Goal: Task Accomplishment & Management: Manage account settings

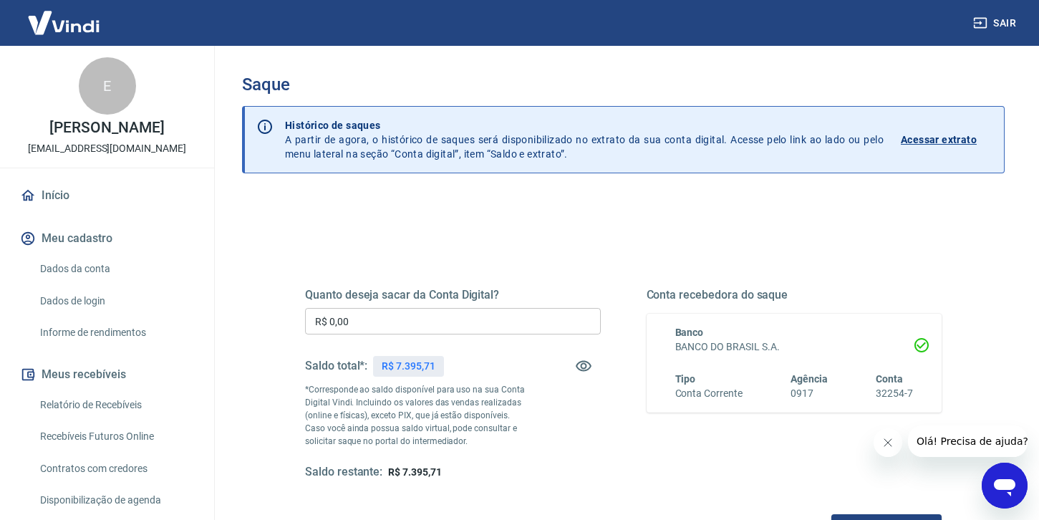
click at [387, 320] on input "R$ 0,00" at bounding box center [453, 321] width 296 height 26
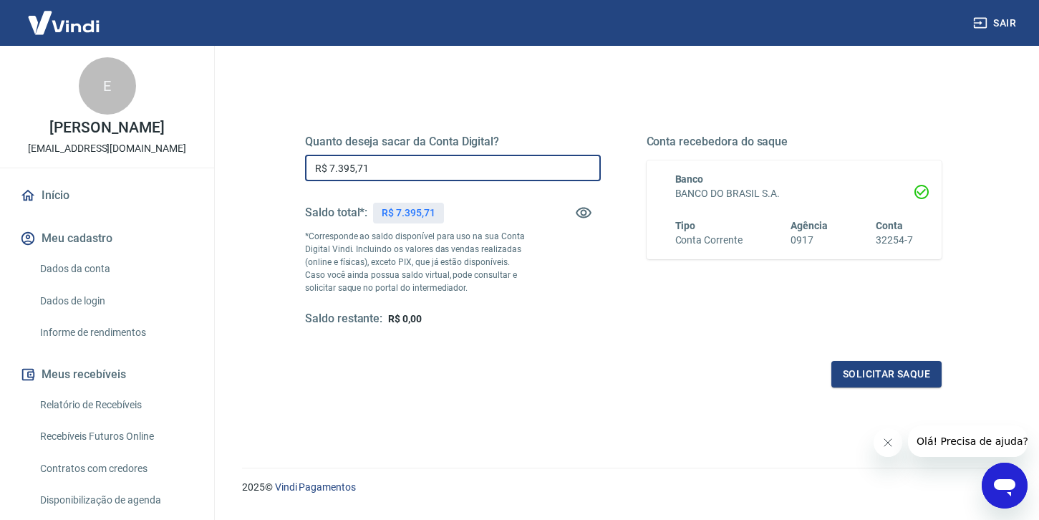
scroll to position [155, 0]
type input "R$ 7.395,71"
click at [889, 380] on button "Solicitar saque" at bounding box center [886, 372] width 110 height 26
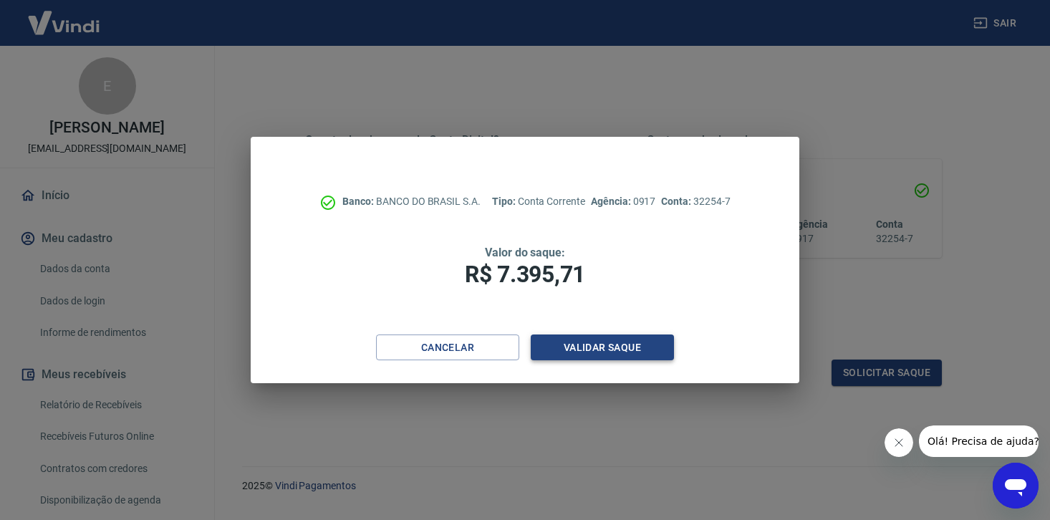
click at [601, 350] on button "Validar saque" at bounding box center [602, 347] width 143 height 26
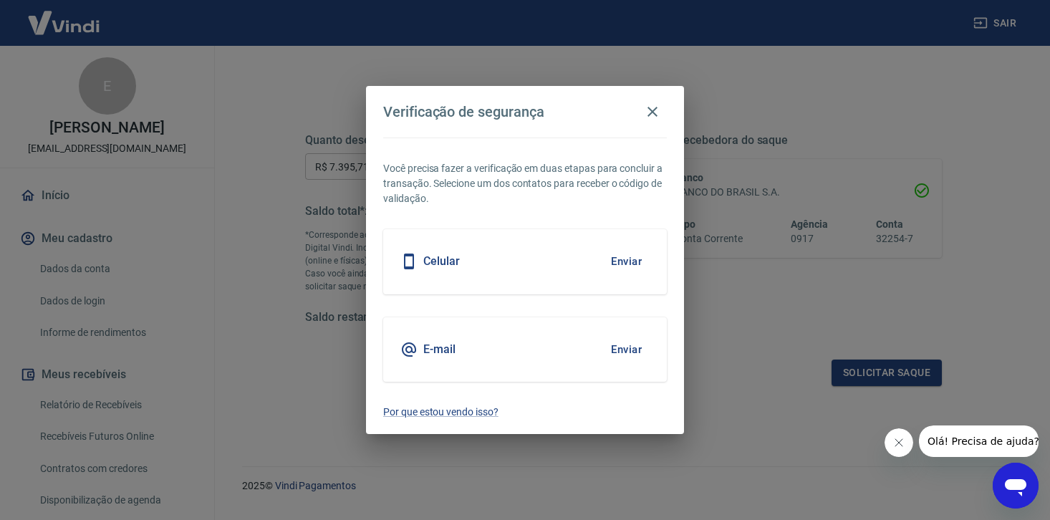
click at [629, 262] on button "Enviar" at bounding box center [626, 261] width 47 height 30
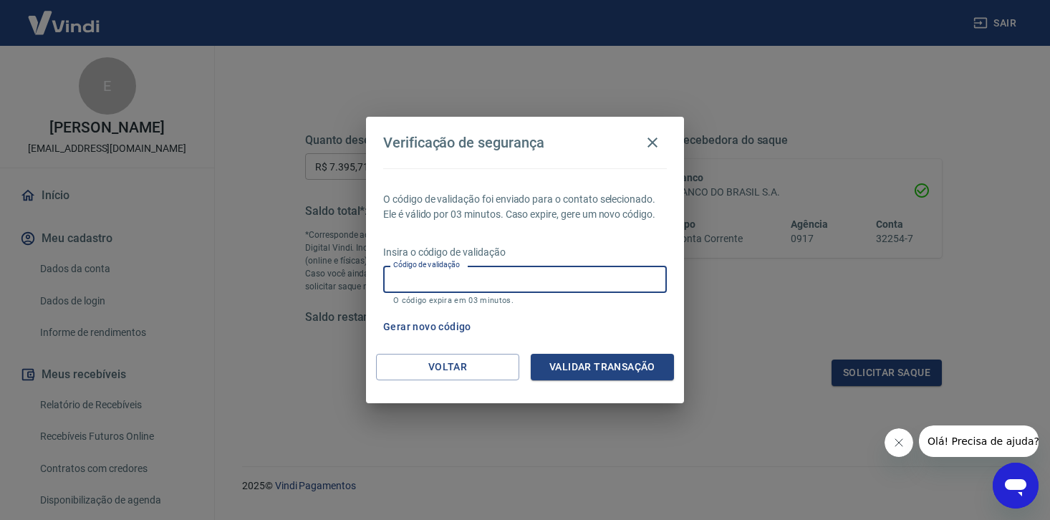
click at [453, 281] on input "Código de validação" at bounding box center [525, 279] width 284 height 26
click at [655, 143] on icon "button" at bounding box center [652, 142] width 17 height 17
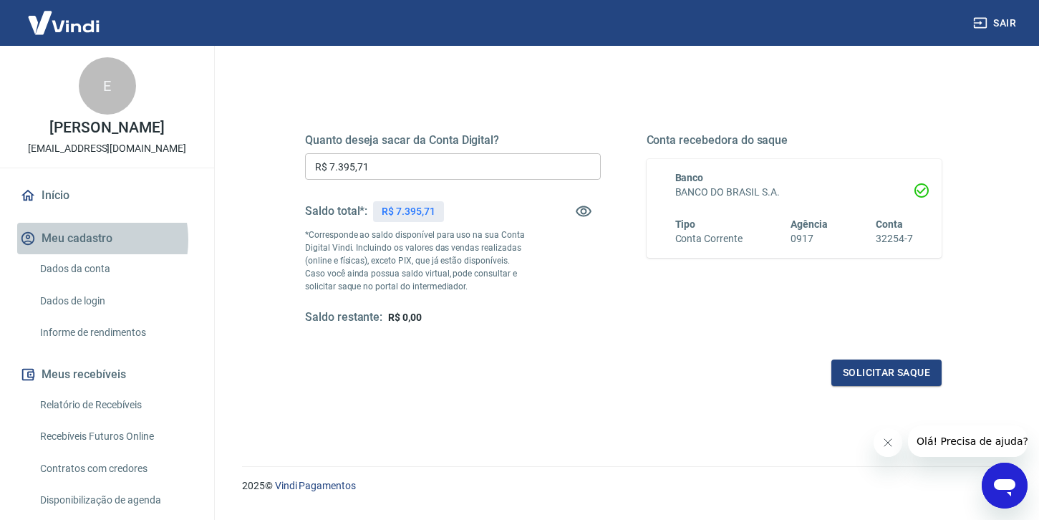
click at [82, 254] on button "Meu cadastro" at bounding box center [107, 239] width 180 height 32
click at [87, 284] on link "Dados da conta" at bounding box center [115, 268] width 163 height 29
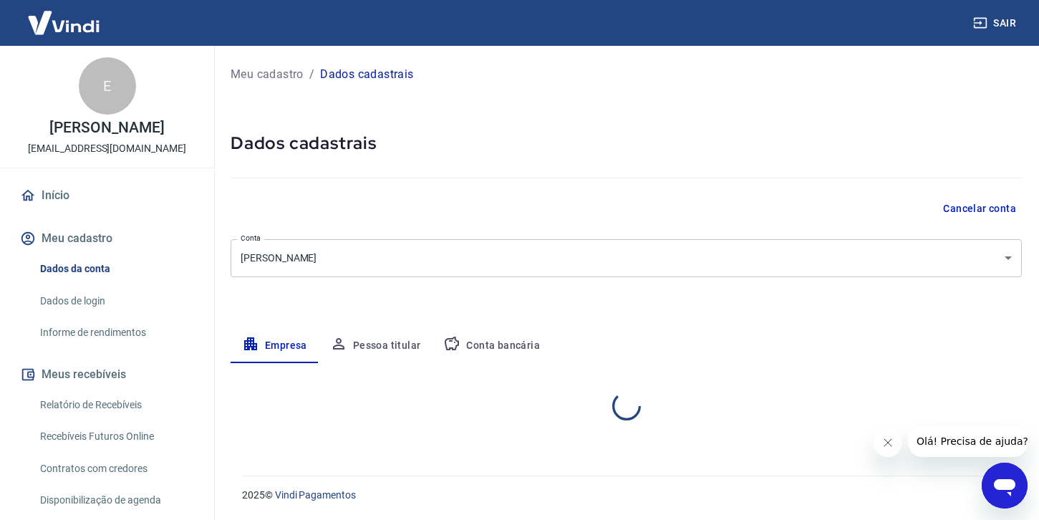
select select "PE"
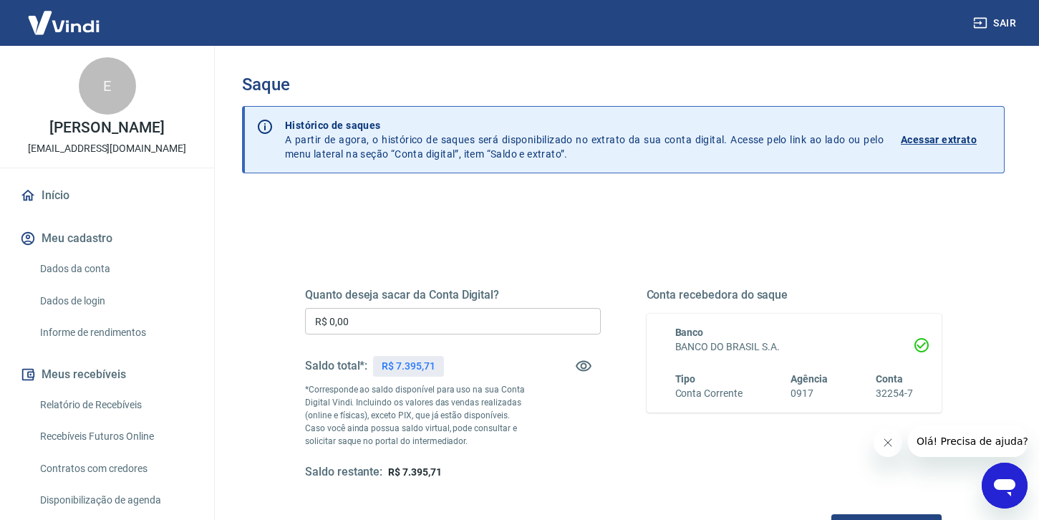
click at [387, 327] on input "R$ 0,00" at bounding box center [453, 321] width 296 height 26
click at [406, 365] on p "R$ 7.395,71" at bounding box center [408, 366] width 53 height 15
click at [392, 321] on input "R$ 0,00" at bounding box center [453, 321] width 296 height 26
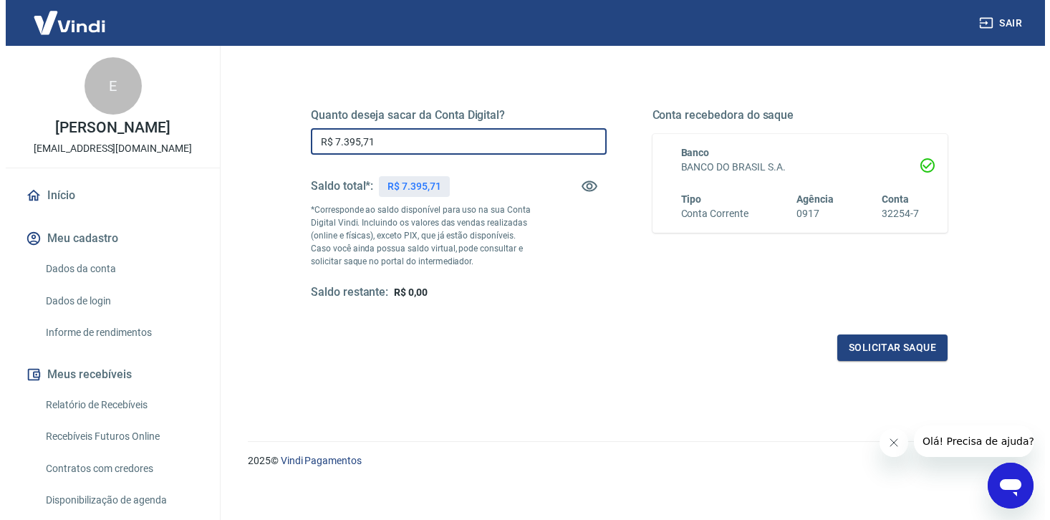
scroll to position [188, 0]
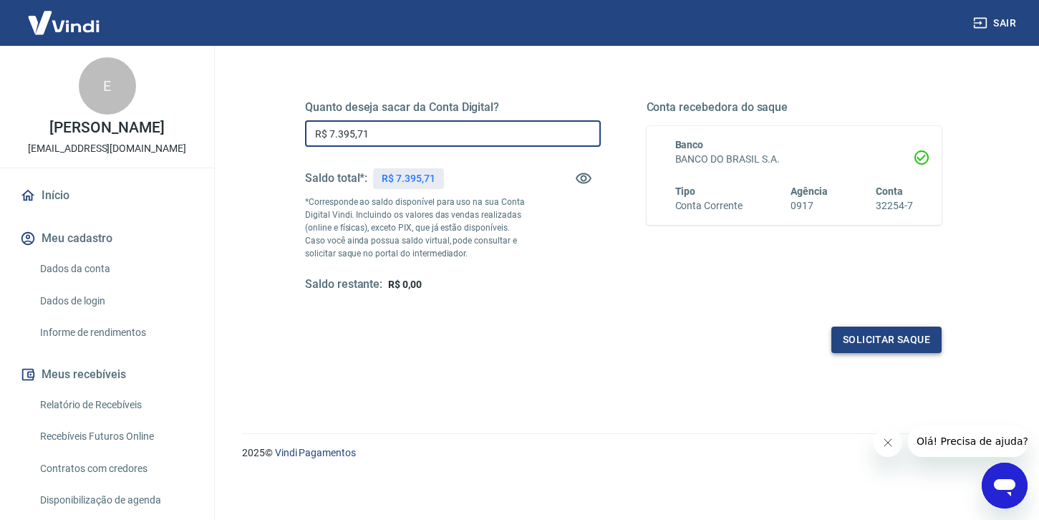
type input "R$ 7.395,71"
click at [858, 344] on button "Solicitar saque" at bounding box center [886, 340] width 110 height 26
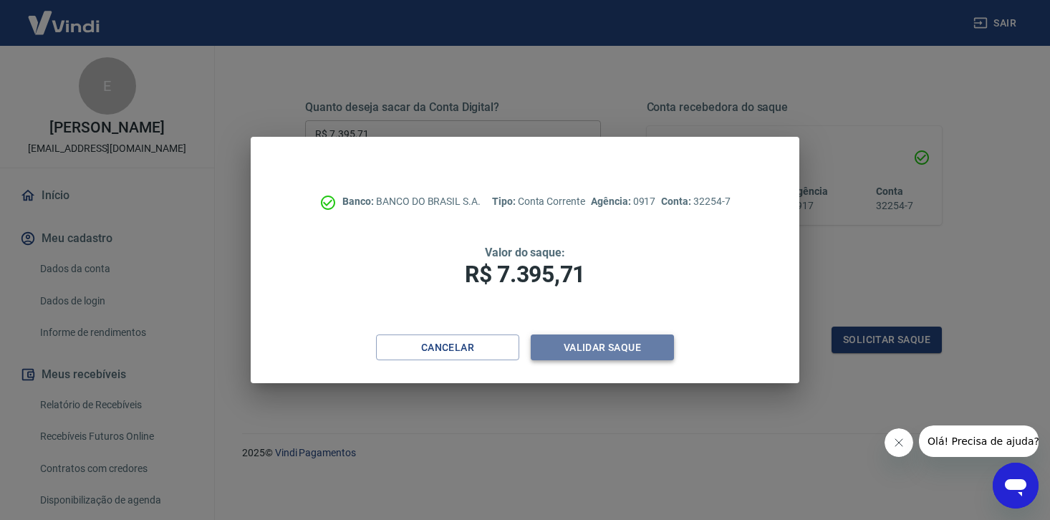
click at [581, 343] on button "Validar saque" at bounding box center [602, 347] width 143 height 26
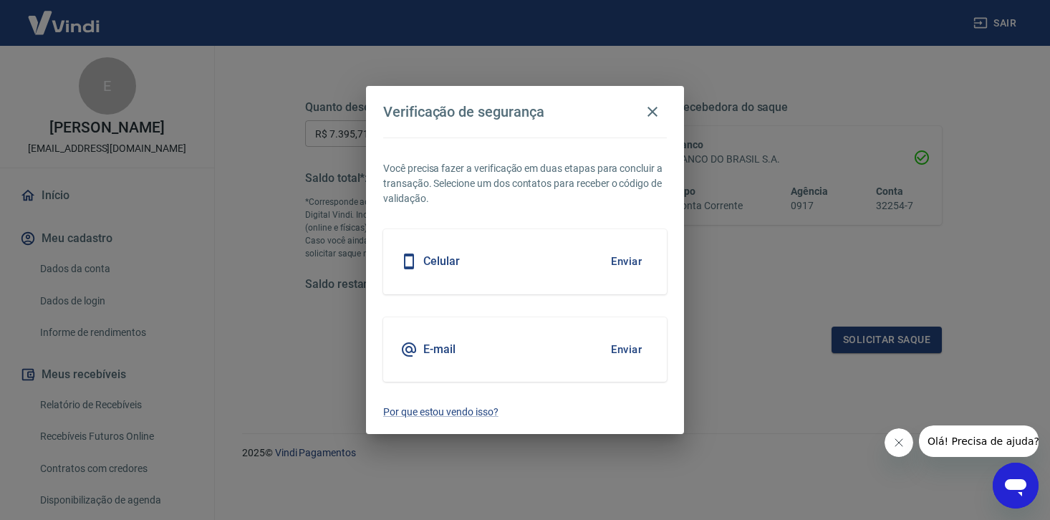
click at [630, 266] on button "Enviar" at bounding box center [626, 261] width 47 height 30
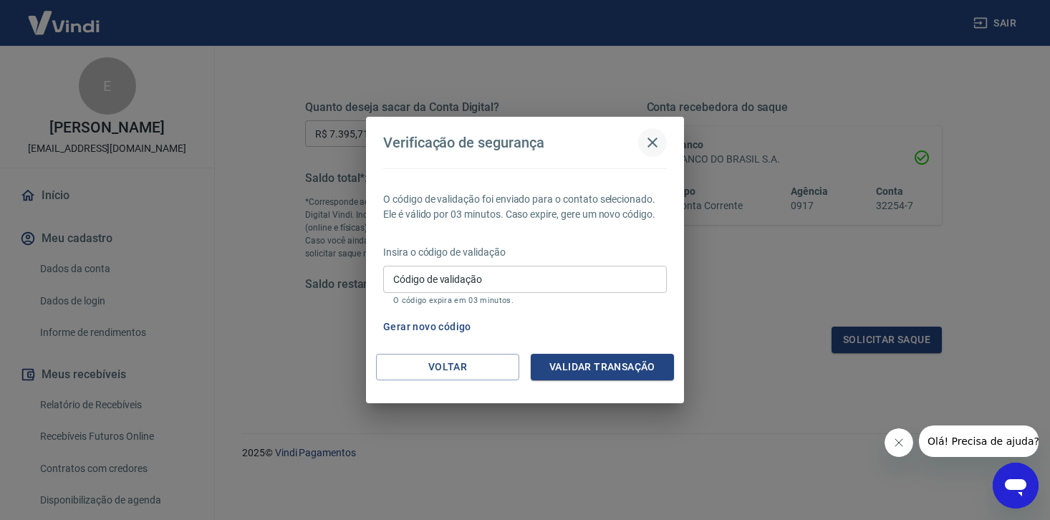
click at [651, 145] on icon "button" at bounding box center [652, 142] width 10 height 10
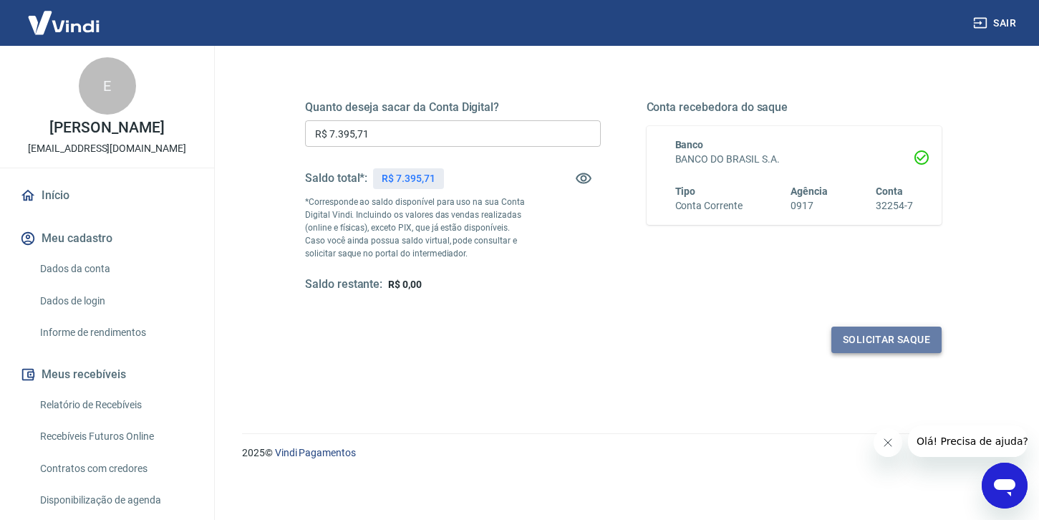
click at [866, 344] on button "Solicitar saque" at bounding box center [886, 340] width 110 height 26
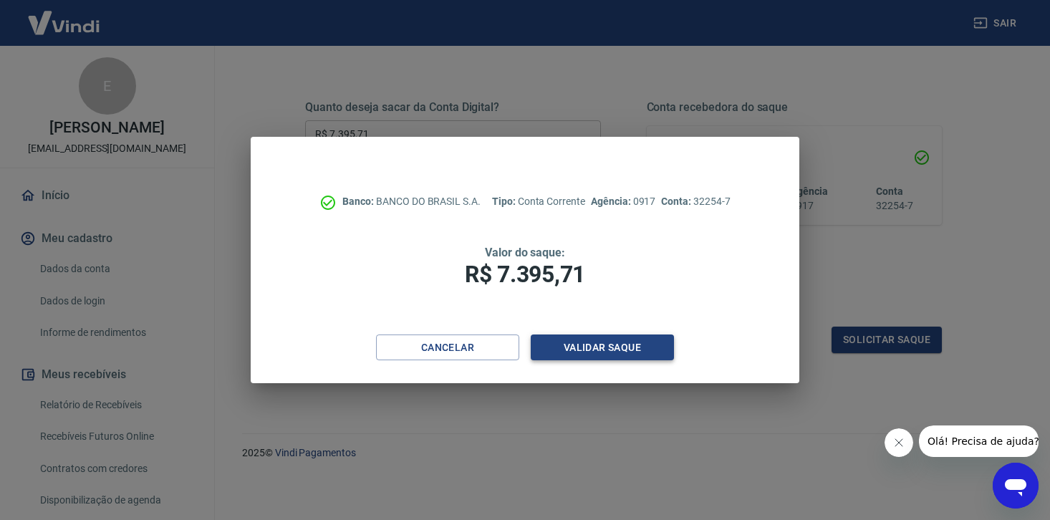
click at [570, 349] on button "Validar saque" at bounding box center [602, 347] width 143 height 26
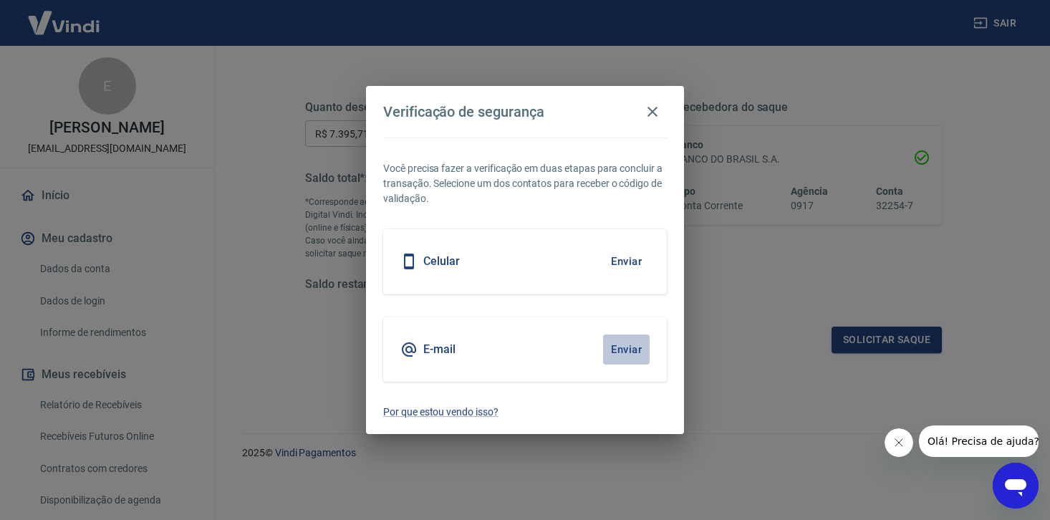
click at [632, 353] on button "Enviar" at bounding box center [626, 349] width 47 height 30
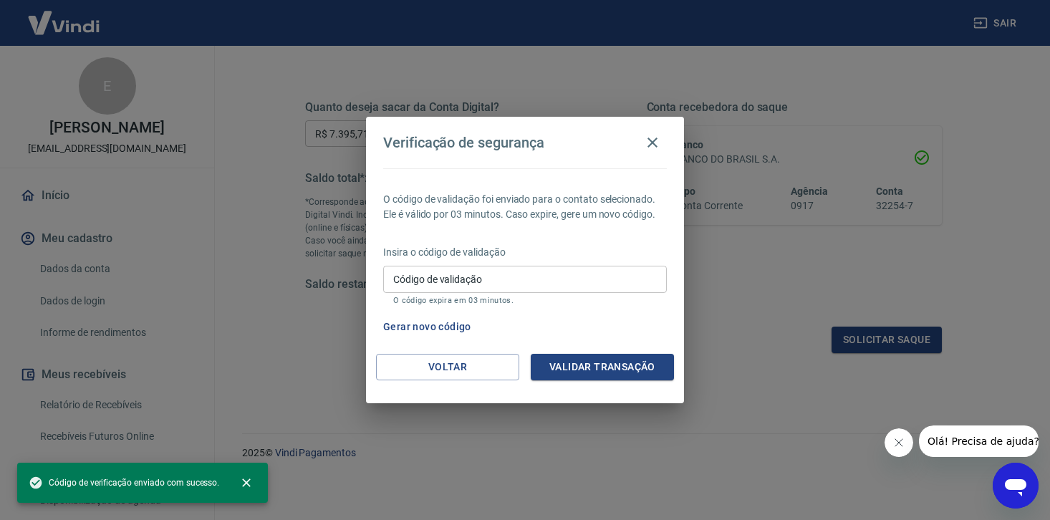
click at [491, 284] on input "Código de validação" at bounding box center [525, 279] width 284 height 26
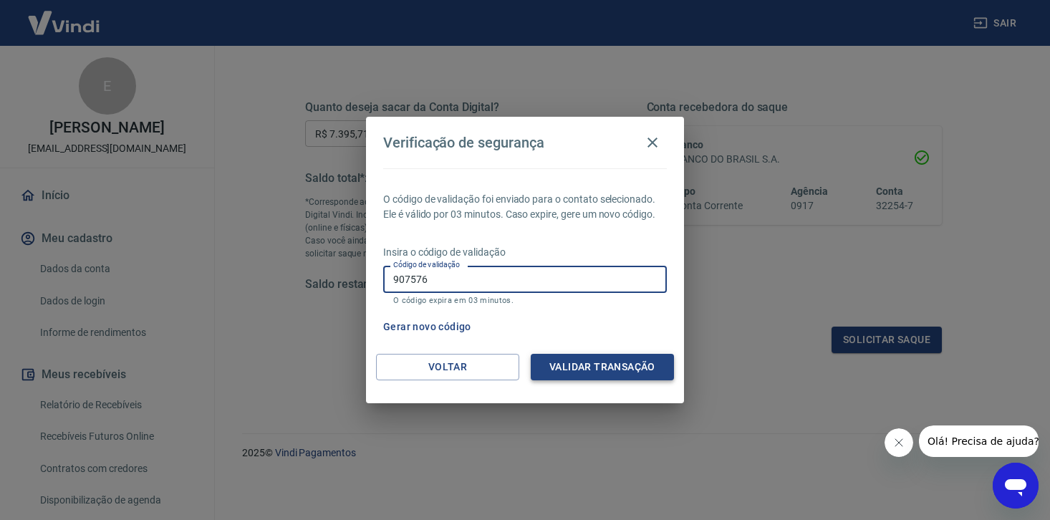
type input "907576"
click at [596, 368] on button "Validar transação" at bounding box center [602, 367] width 143 height 26
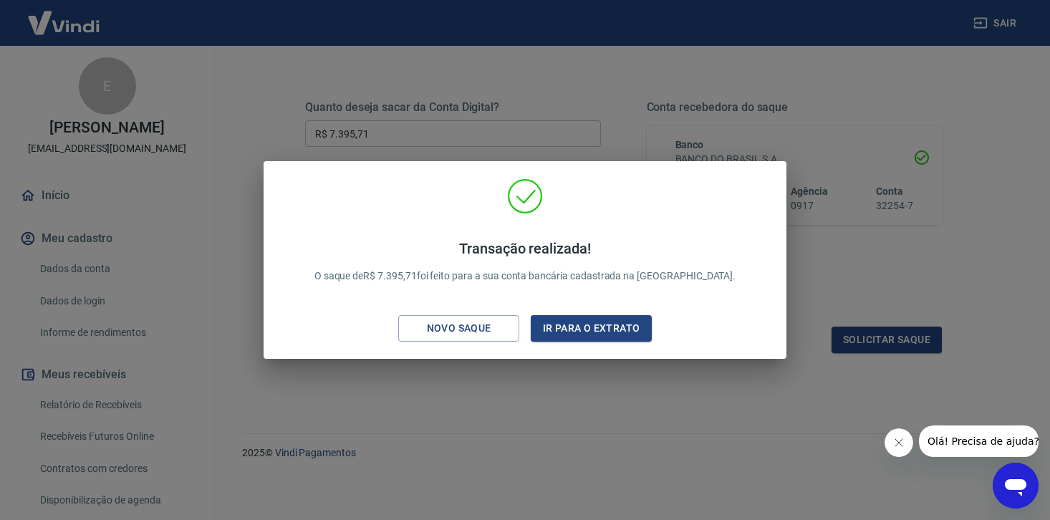
click at [584, 100] on div "Transação realizada! O saque de R$ 7.395,71 foi feito para a sua conta bancária…" at bounding box center [525, 260] width 1050 height 520
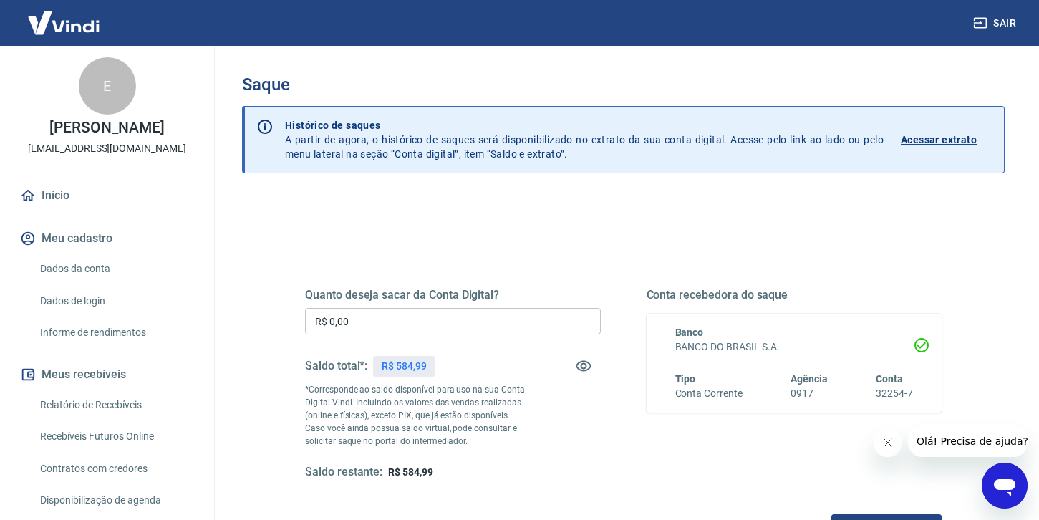
click at [403, 326] on input "R$ 0,00" at bounding box center [453, 321] width 296 height 26
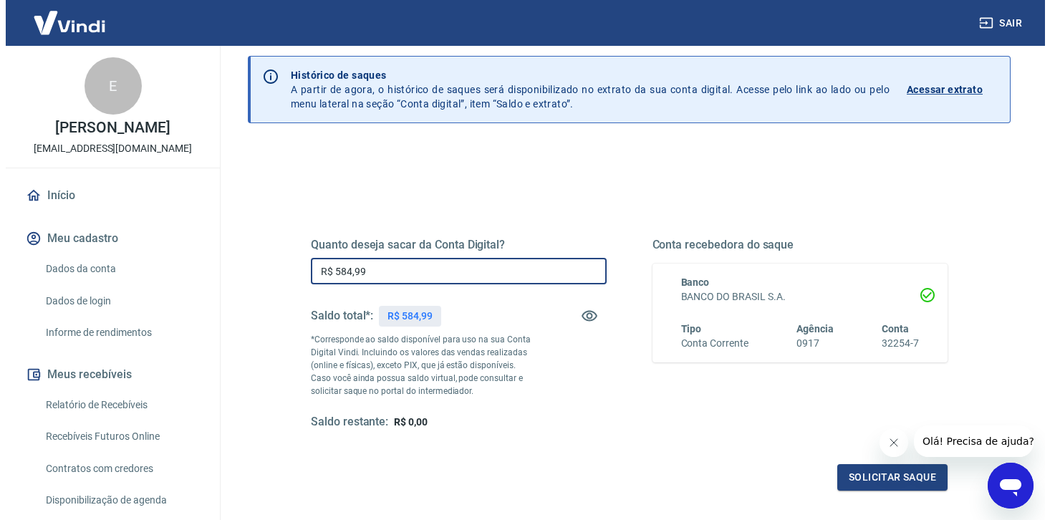
scroll to position [59, 0]
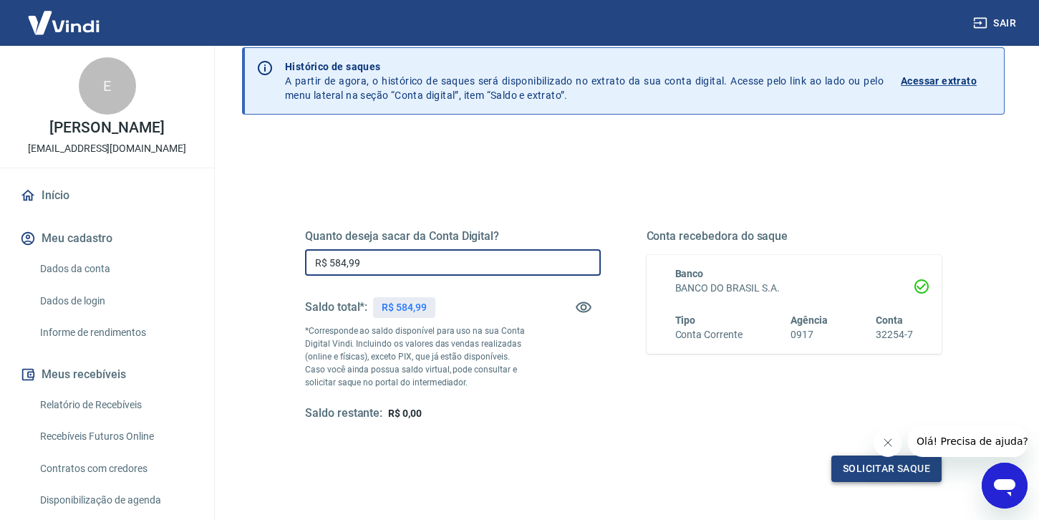
type input "R$ 584,99"
click at [856, 475] on button "Solicitar saque" at bounding box center [886, 468] width 110 height 26
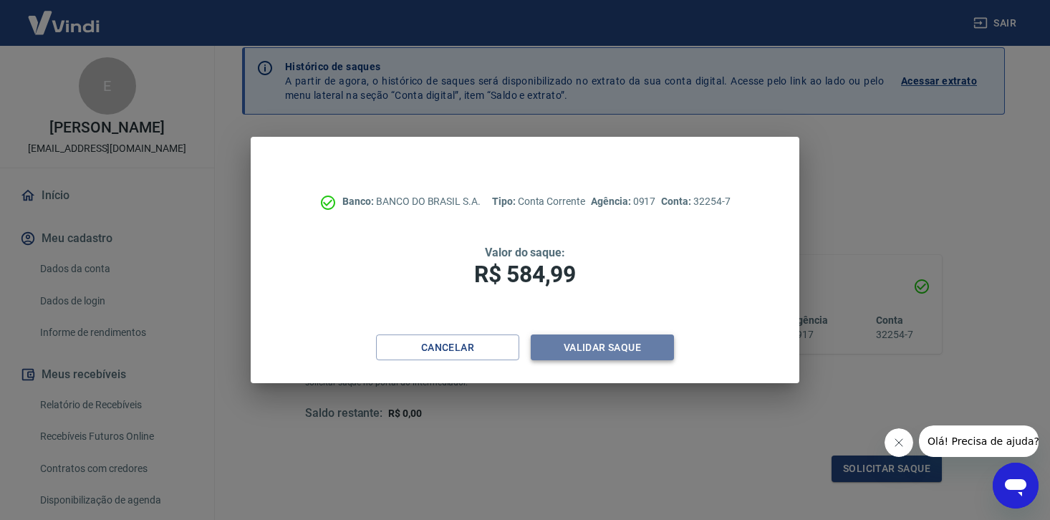
click at [577, 347] on button "Validar saque" at bounding box center [602, 347] width 143 height 26
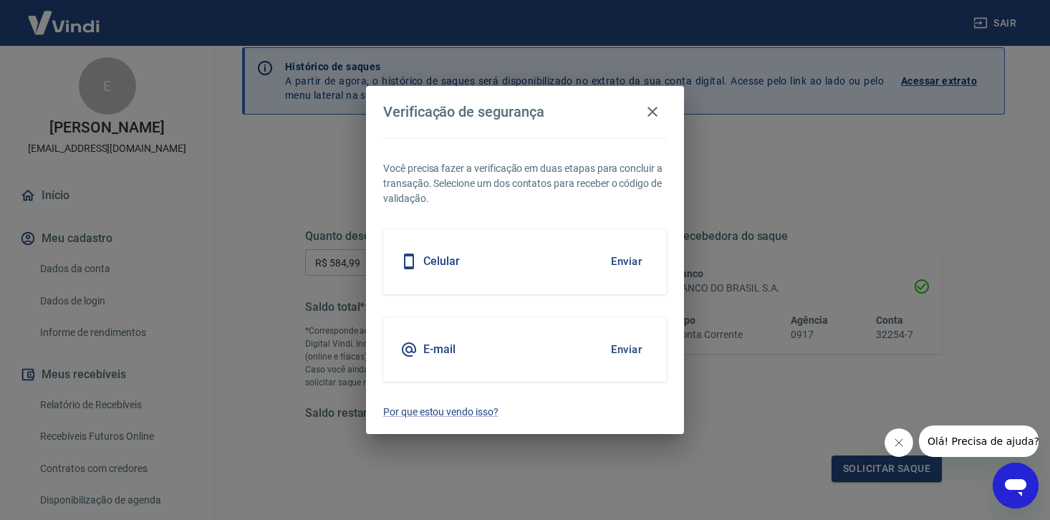
click at [632, 261] on button "Enviar" at bounding box center [626, 261] width 47 height 30
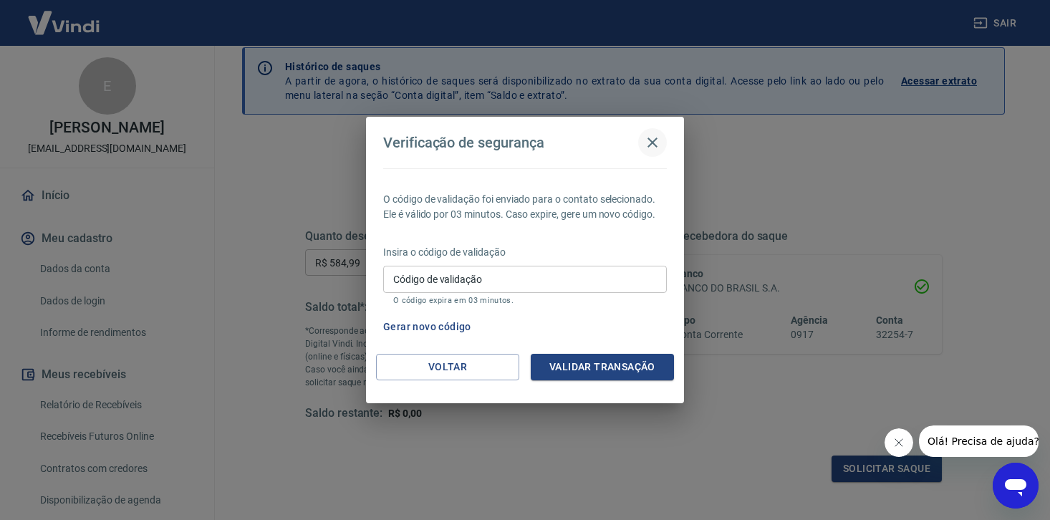
click at [650, 144] on icon "button" at bounding box center [652, 142] width 10 height 10
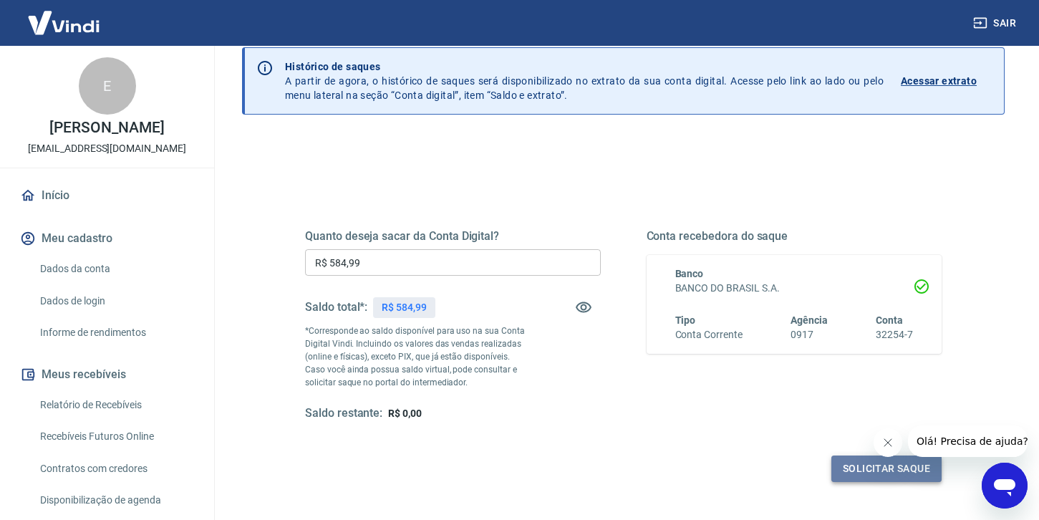
click at [850, 472] on button "Solicitar saque" at bounding box center [886, 468] width 110 height 26
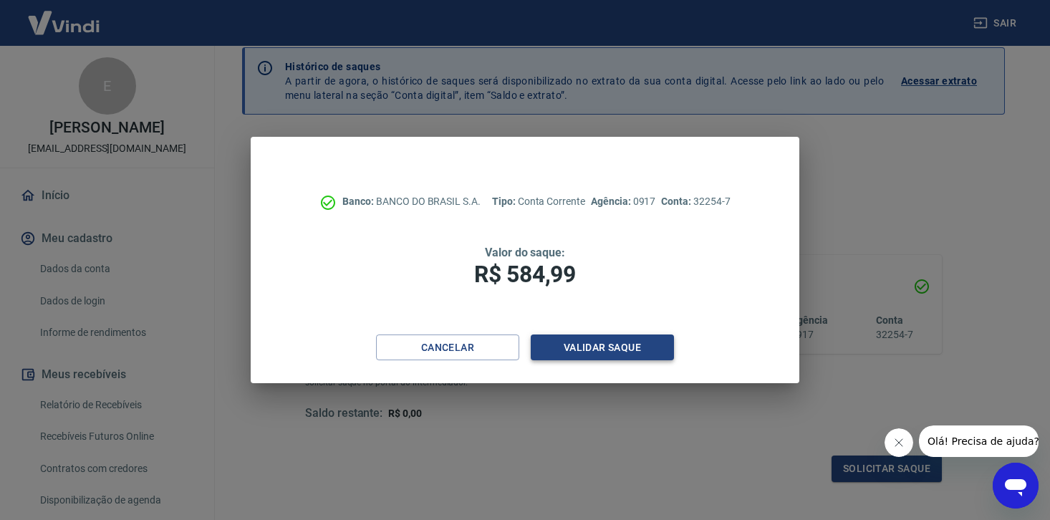
click at [583, 346] on button "Validar saque" at bounding box center [602, 347] width 143 height 26
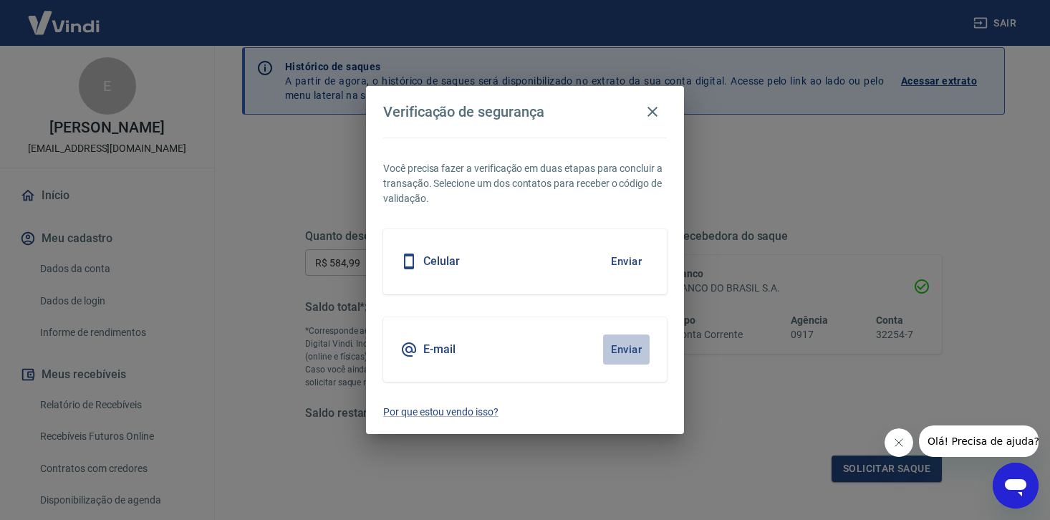
drag, startPoint x: 627, startPoint y: 348, endPoint x: 604, endPoint y: 361, distance: 26.3
click at [627, 349] on button "Enviar" at bounding box center [626, 349] width 47 height 30
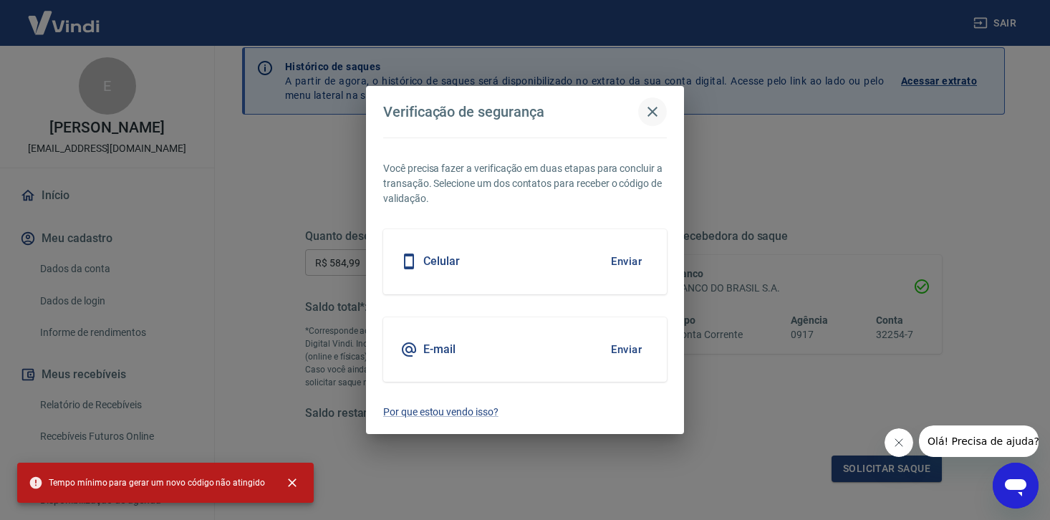
click at [653, 110] on icon "button" at bounding box center [652, 112] width 10 height 10
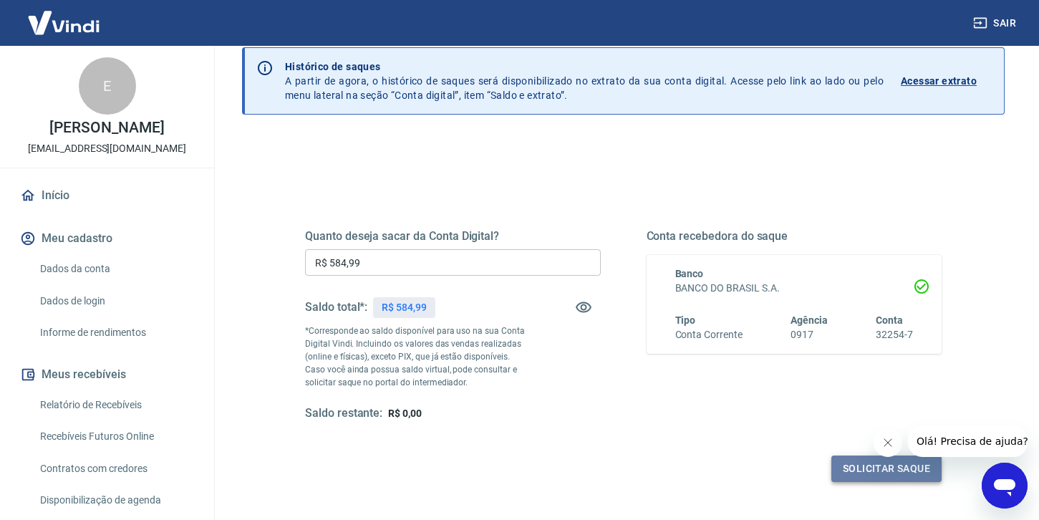
click at [888, 473] on button "Solicitar saque" at bounding box center [886, 468] width 110 height 26
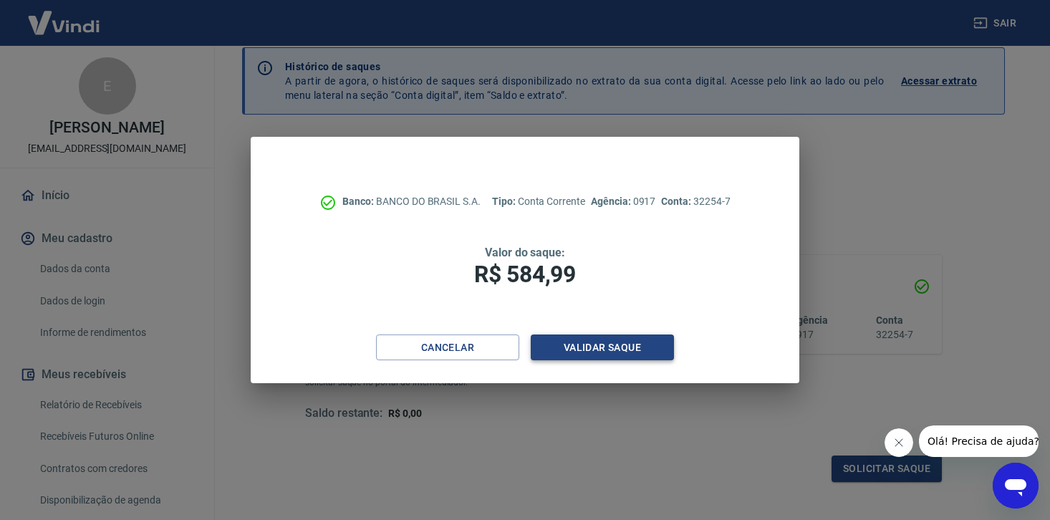
click at [566, 352] on button "Validar saque" at bounding box center [602, 347] width 143 height 26
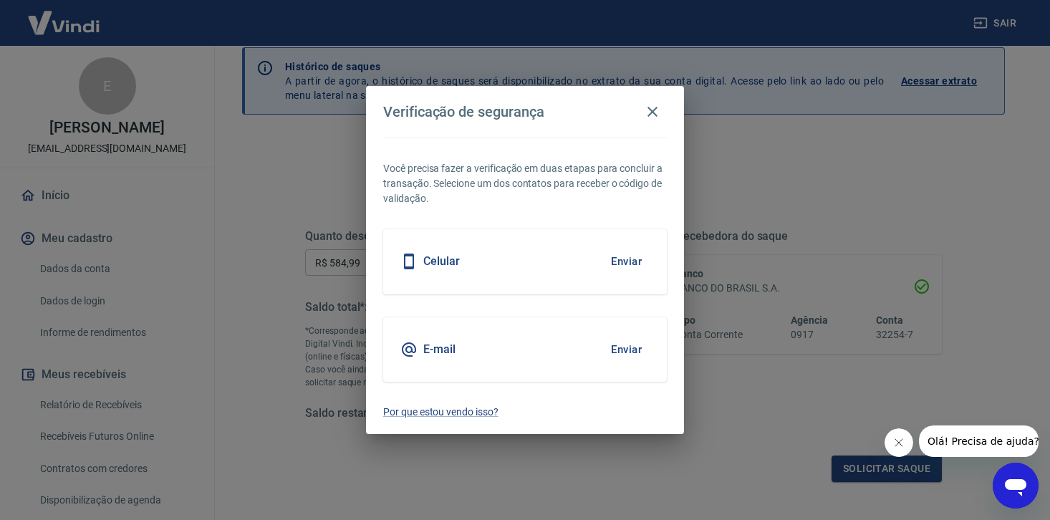
click at [634, 350] on button "Enviar" at bounding box center [626, 349] width 47 height 30
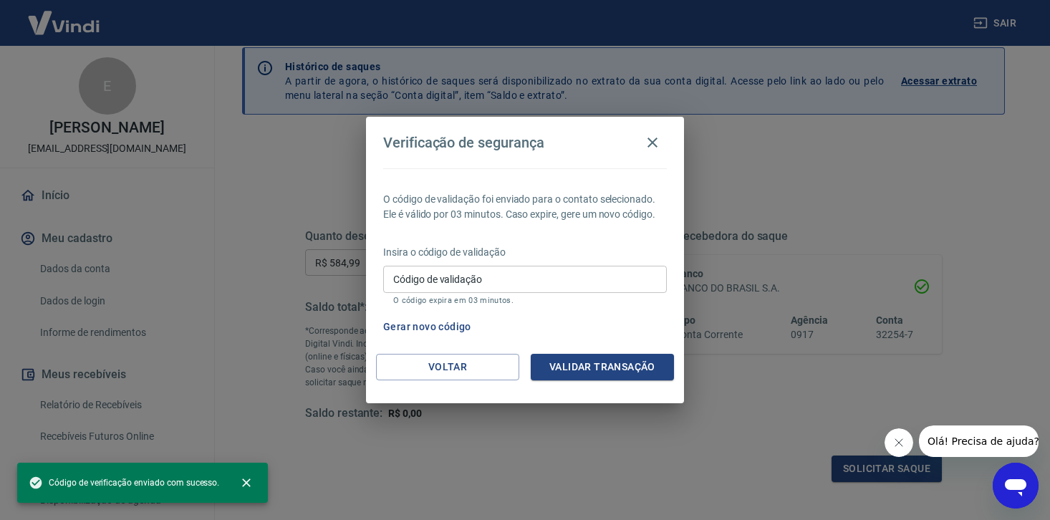
click at [481, 275] on input "Código de validação" at bounding box center [525, 279] width 284 height 26
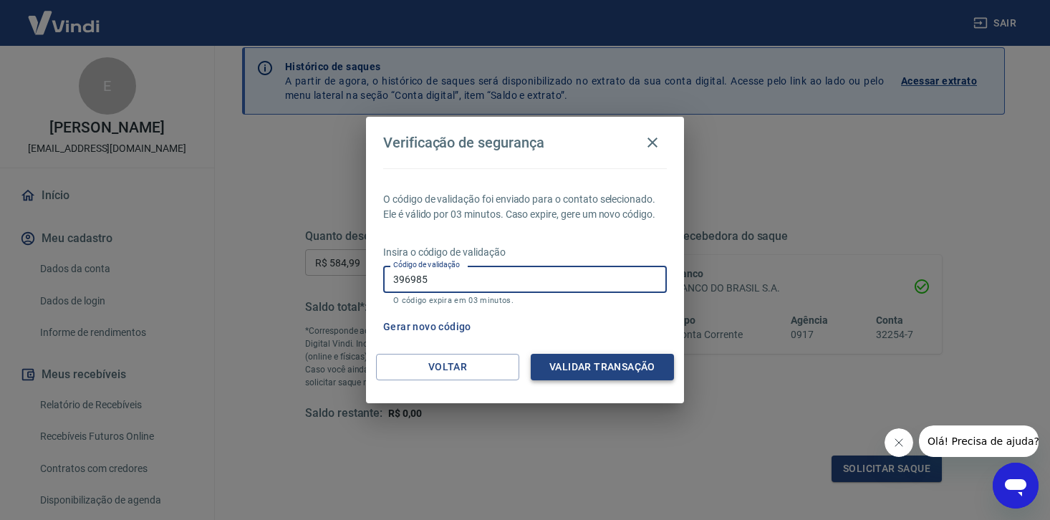
type input "396985"
click at [596, 364] on button "Validar transação" at bounding box center [602, 367] width 143 height 26
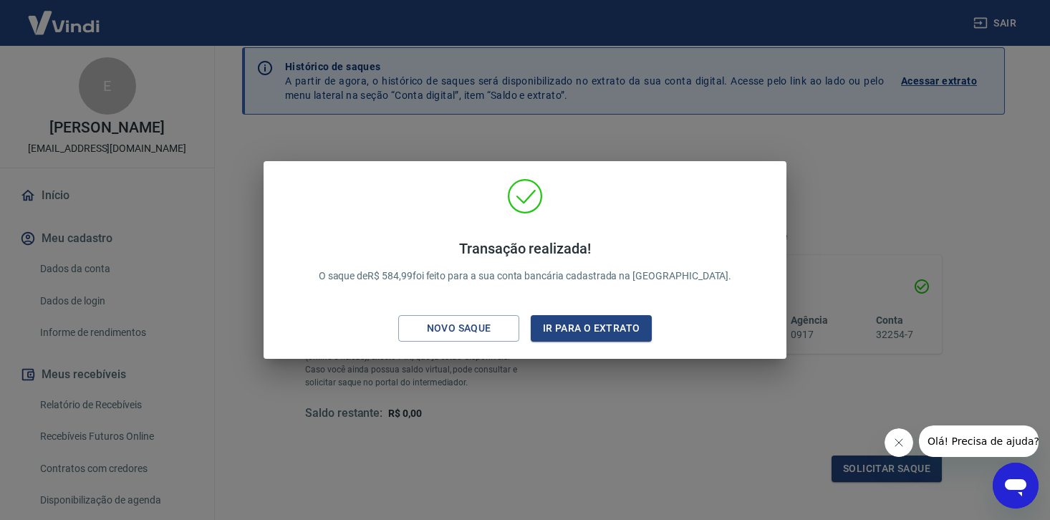
click at [718, 148] on div "Transação realizada! O saque de R$ 584,99 foi feito para a sua conta bancária c…" at bounding box center [525, 260] width 1050 height 520
